Goal: Information Seeking & Learning: Learn about a topic

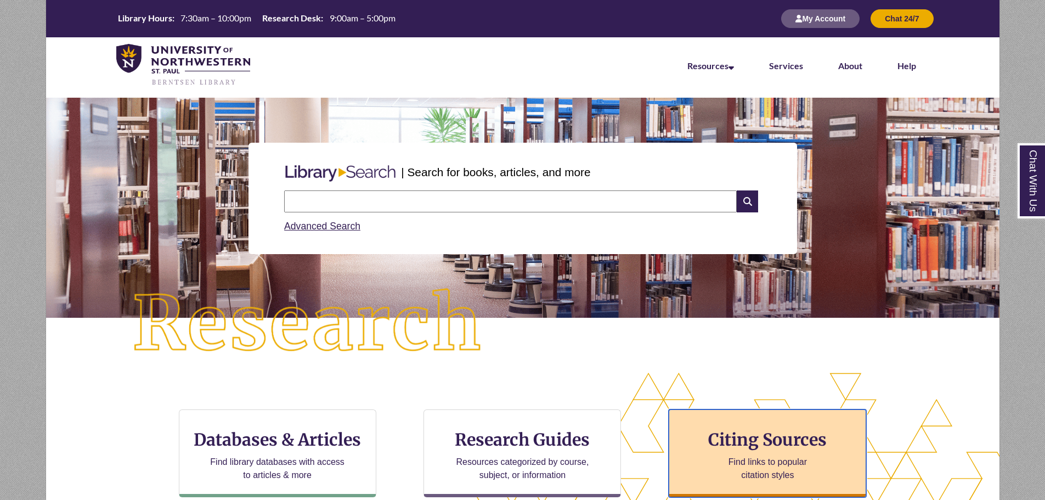
click at [755, 454] on div "Citing Sources Find links to popular citation styles" at bounding box center [768, 453] width 198 height 88
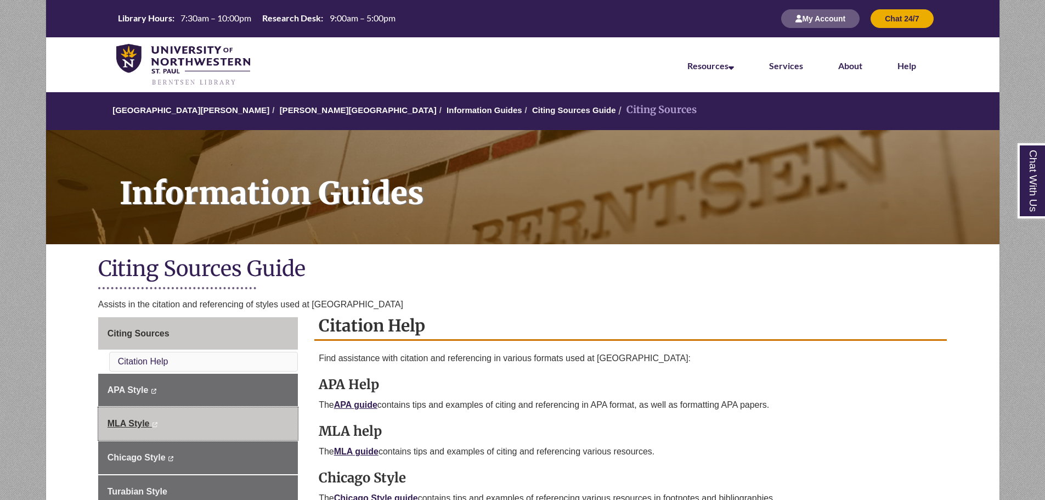
scroll to position [110, 0]
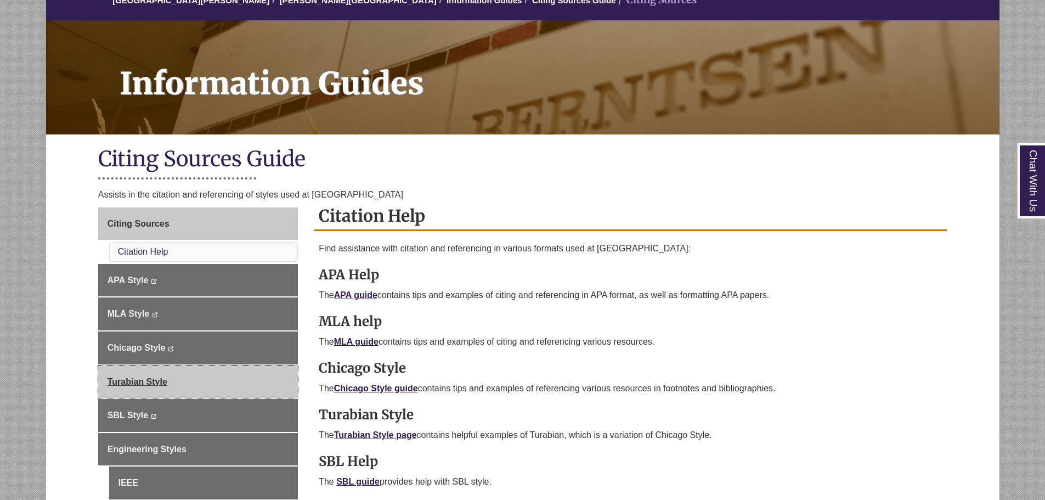
click at [175, 381] on link "Turabian Style" at bounding box center [198, 381] width 200 height 33
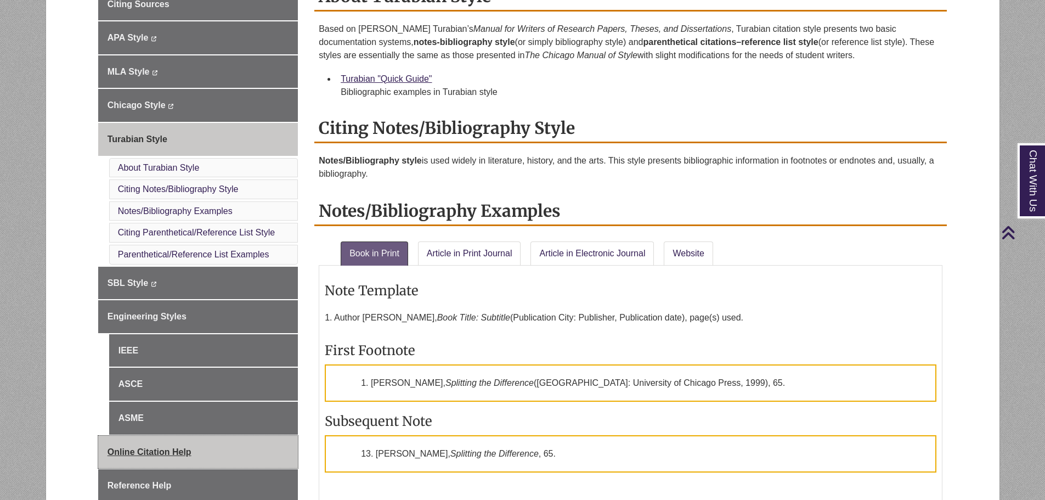
scroll to position [219, 0]
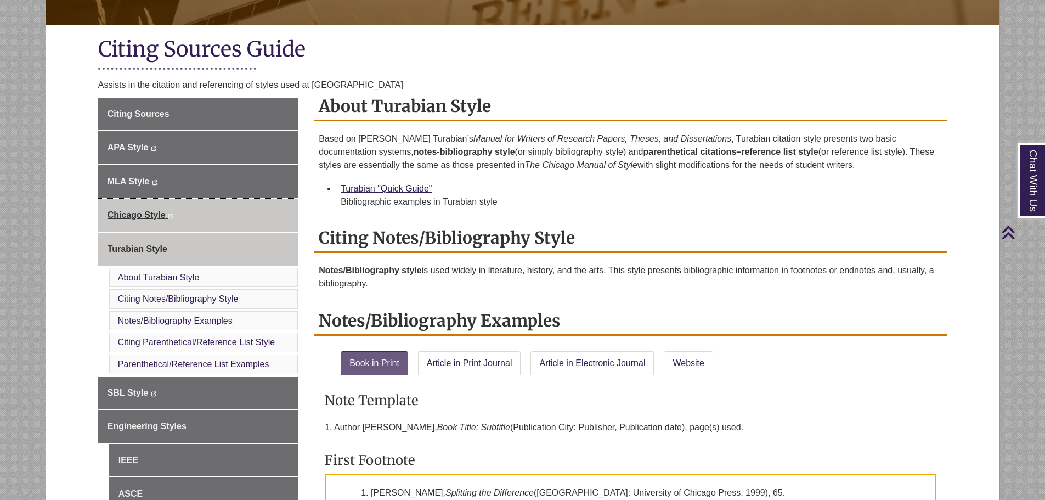
click at [142, 214] on span "Chicago Style" at bounding box center [137, 214] width 58 height 9
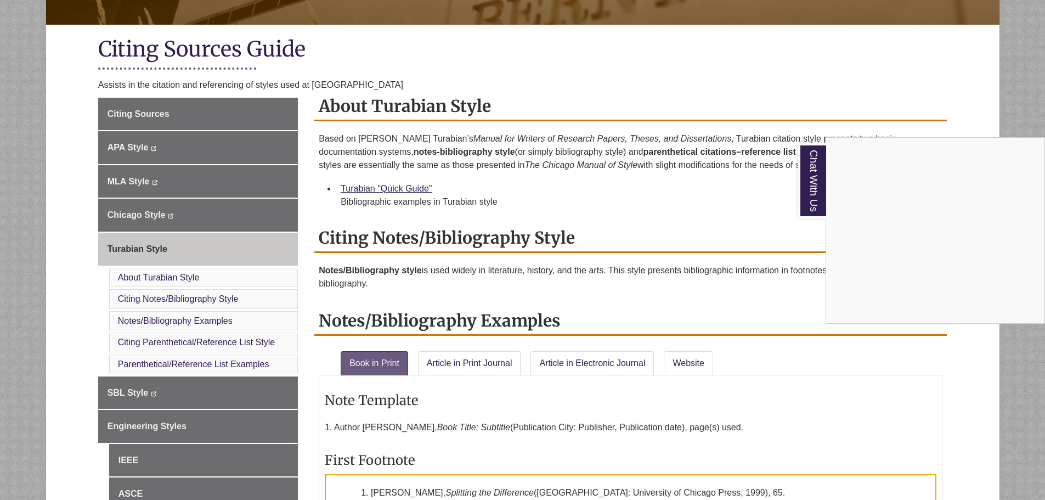
click at [593, 193] on div "Chat With Us" at bounding box center [522, 250] width 1045 height 500
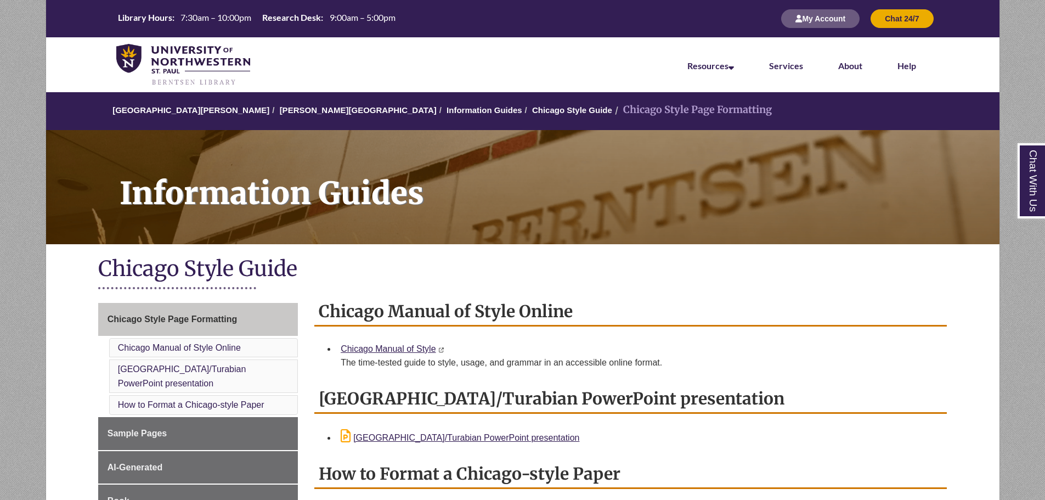
scroll to position [55, 0]
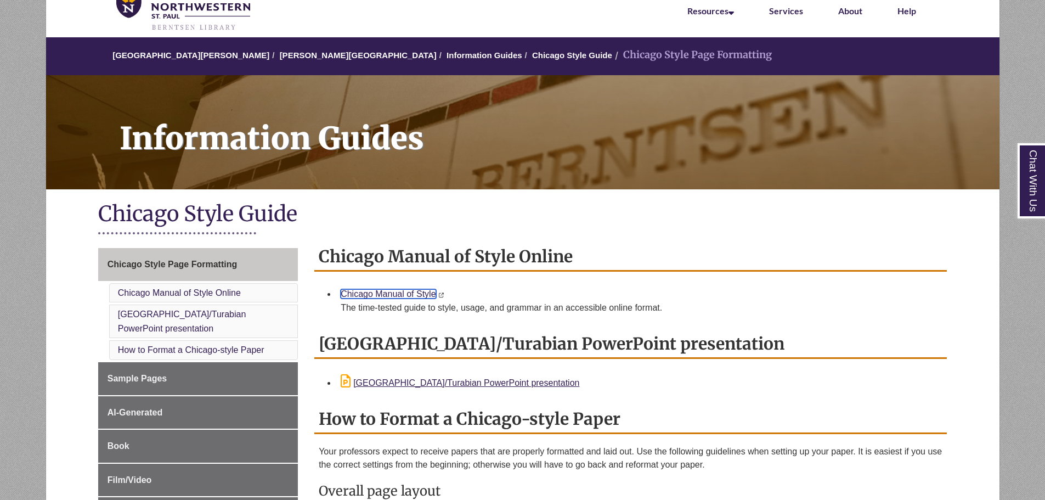
click at [390, 290] on link "Chicago Manual of Style" at bounding box center [388, 293] width 95 height 9
